Goal: Use online tool/utility

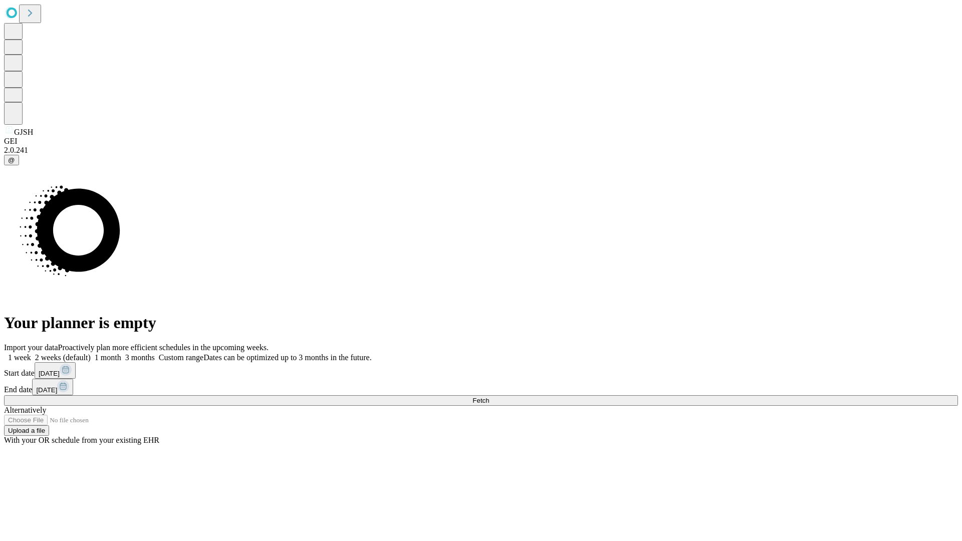
click at [489, 397] on span "Fetch" at bounding box center [481, 401] width 17 height 8
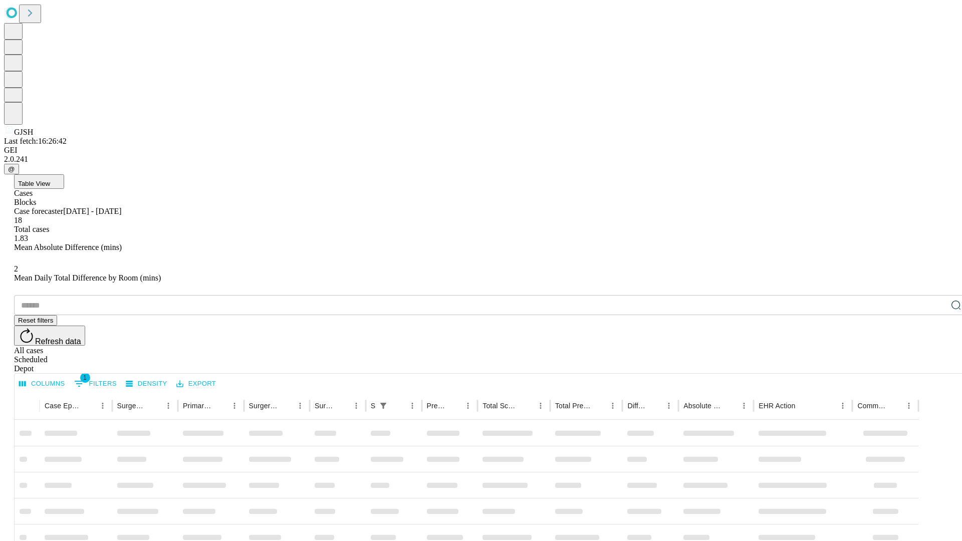
click at [936, 364] on div "Depot" at bounding box center [491, 368] width 954 height 9
